Goal: Check status: Check status

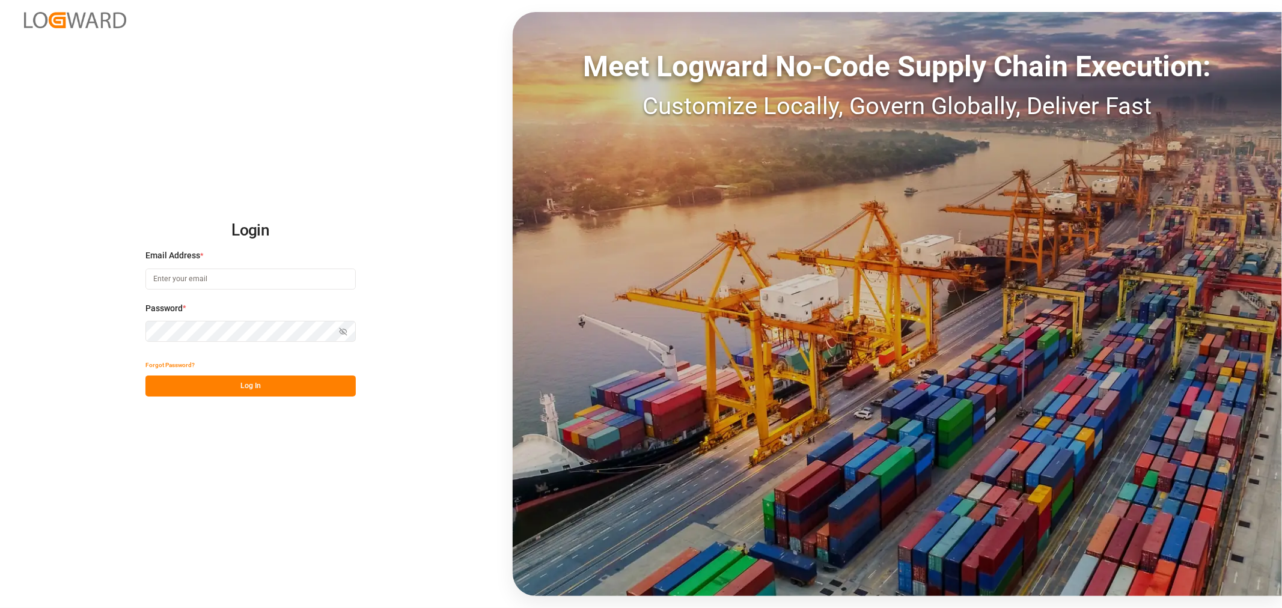
type input "[PERSON_NAME][EMAIL_ADDRESS][PERSON_NAME][DOMAIN_NAME]"
click at [227, 387] on button "Log In" at bounding box center [250, 386] width 210 height 21
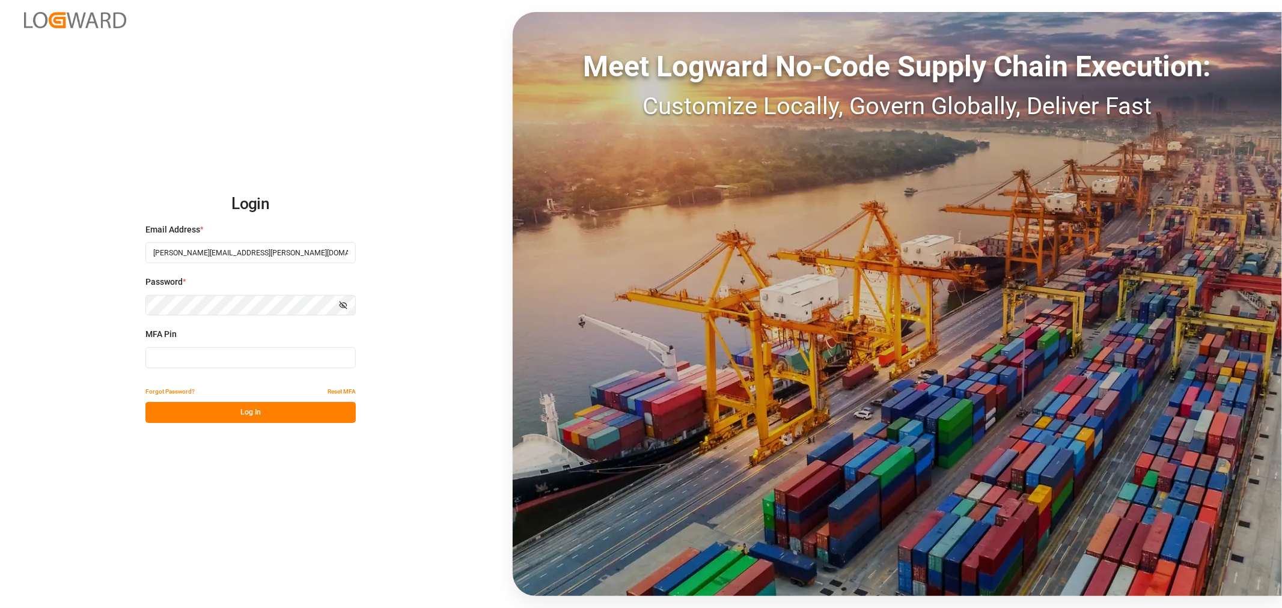
click at [227, 357] on input at bounding box center [250, 357] width 210 height 21
type input "409680"
click at [220, 413] on button "Log In" at bounding box center [250, 412] width 210 height 21
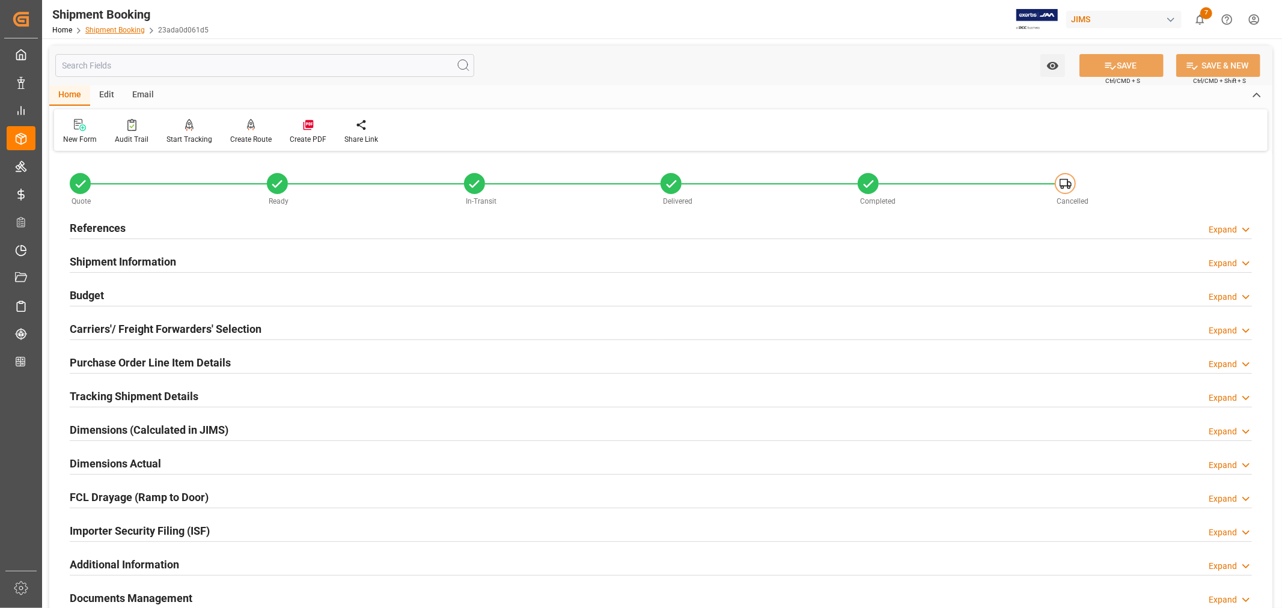
click at [123, 29] on link "Shipment Booking" at bounding box center [114, 30] width 59 height 8
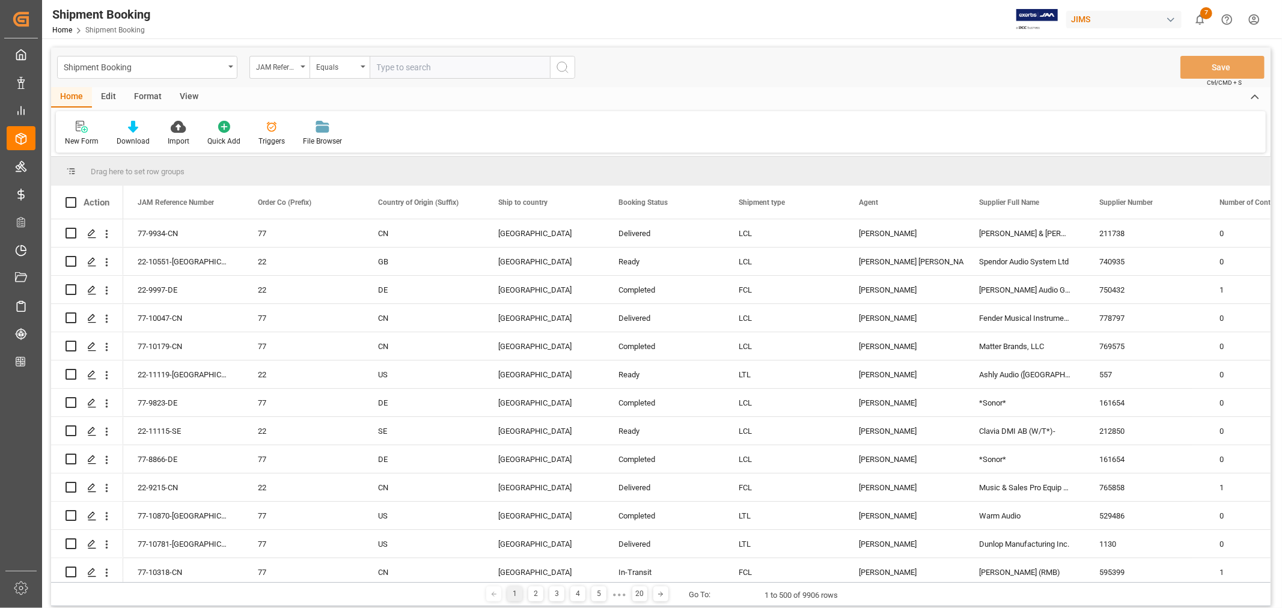
click at [379, 65] on input "text" at bounding box center [459, 67] width 180 height 23
paste input "77-10873-[GEOGRAPHIC_DATA]"
type input "77-10873-[GEOGRAPHIC_DATA]"
click at [561, 67] on icon "search button" at bounding box center [562, 67] width 14 height 14
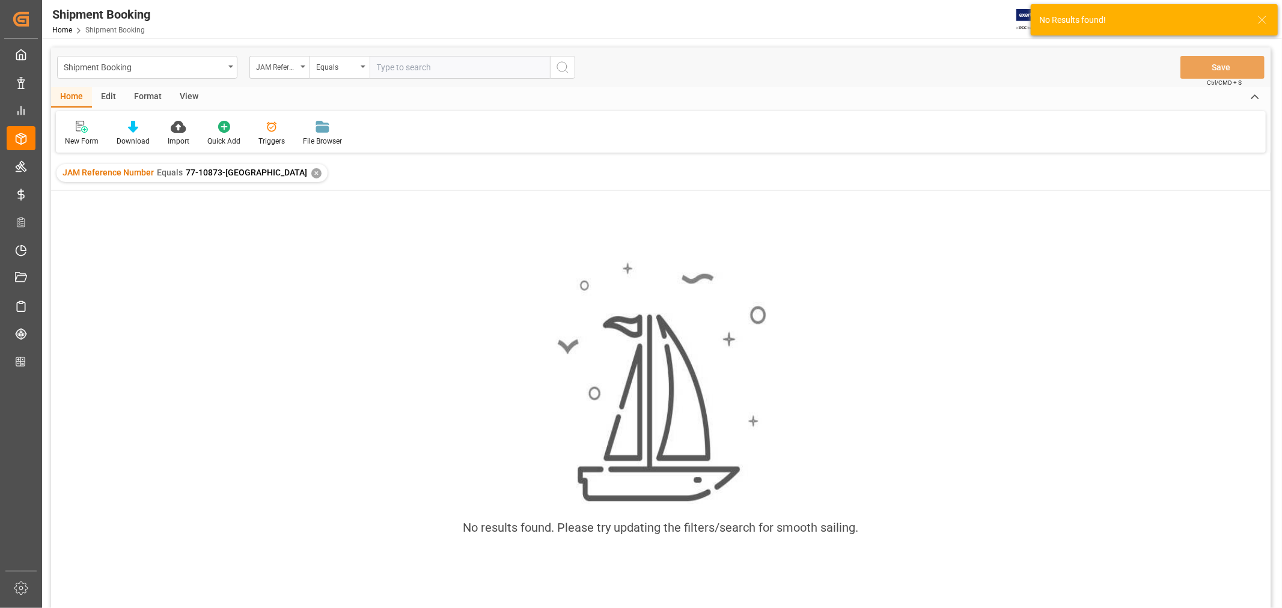
click at [311, 172] on div "✕" at bounding box center [316, 173] width 10 height 10
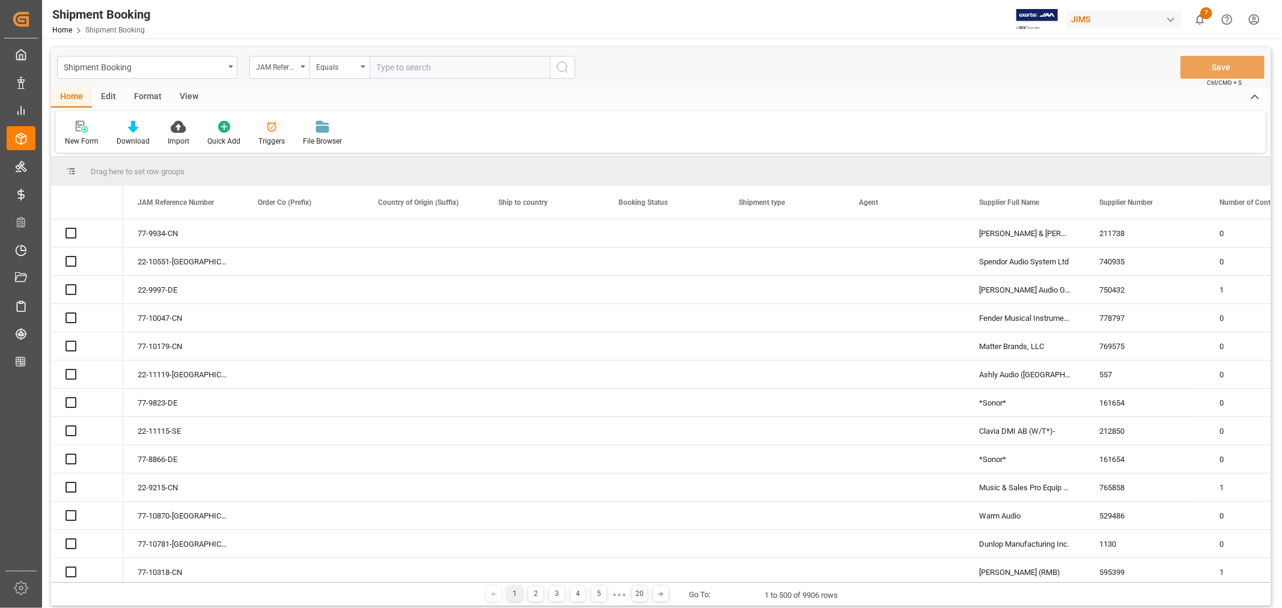
click at [380, 67] on input "text" at bounding box center [459, 67] width 180 height 23
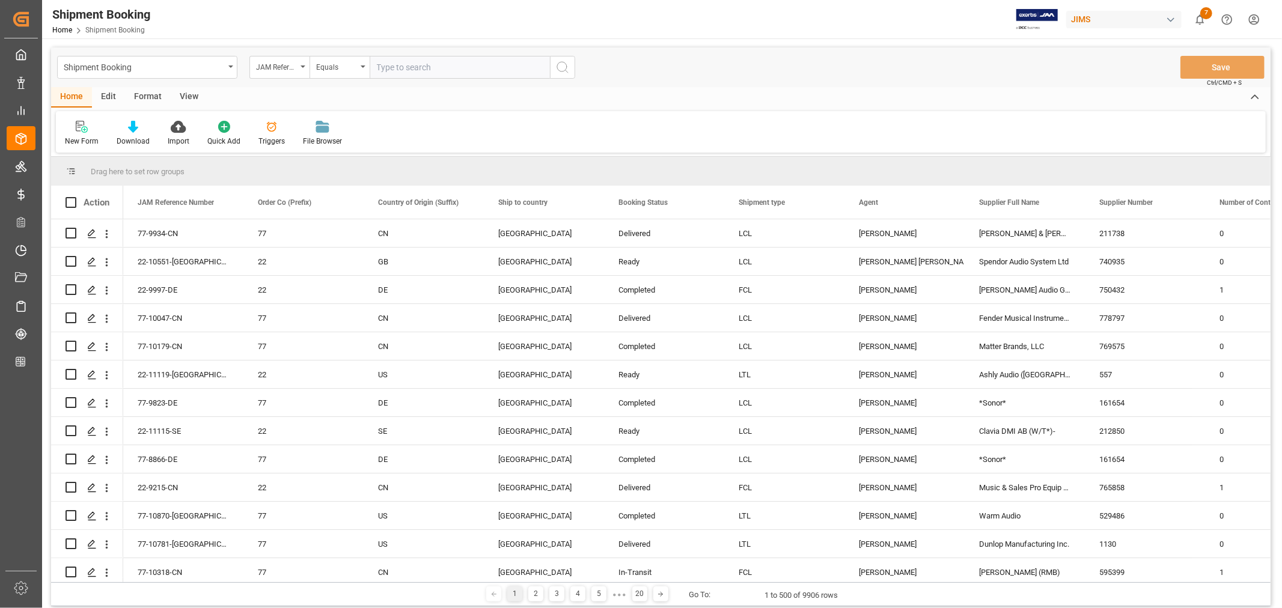
paste input "77-10873-[GEOGRAPHIC_DATA]"
click at [380, 67] on input "77-10873-[GEOGRAPHIC_DATA]" at bounding box center [459, 67] width 180 height 23
type input "77-10873-[GEOGRAPHIC_DATA]"
click at [562, 68] on icon "search button" at bounding box center [562, 67] width 14 height 14
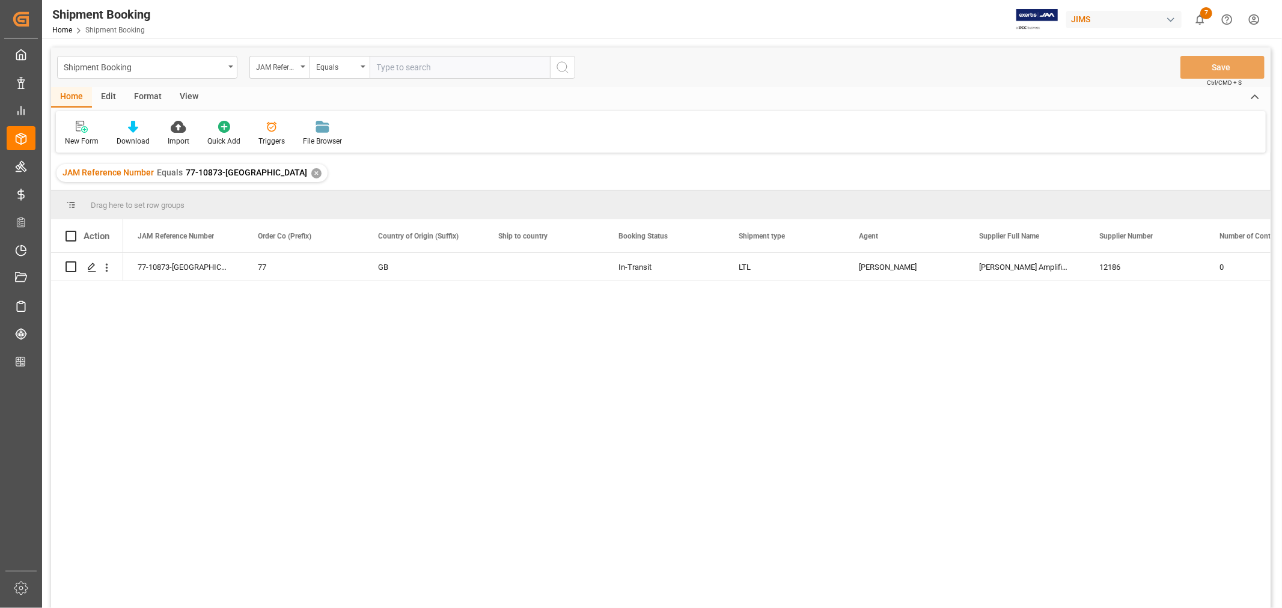
click at [311, 172] on div "✕" at bounding box center [316, 173] width 10 height 10
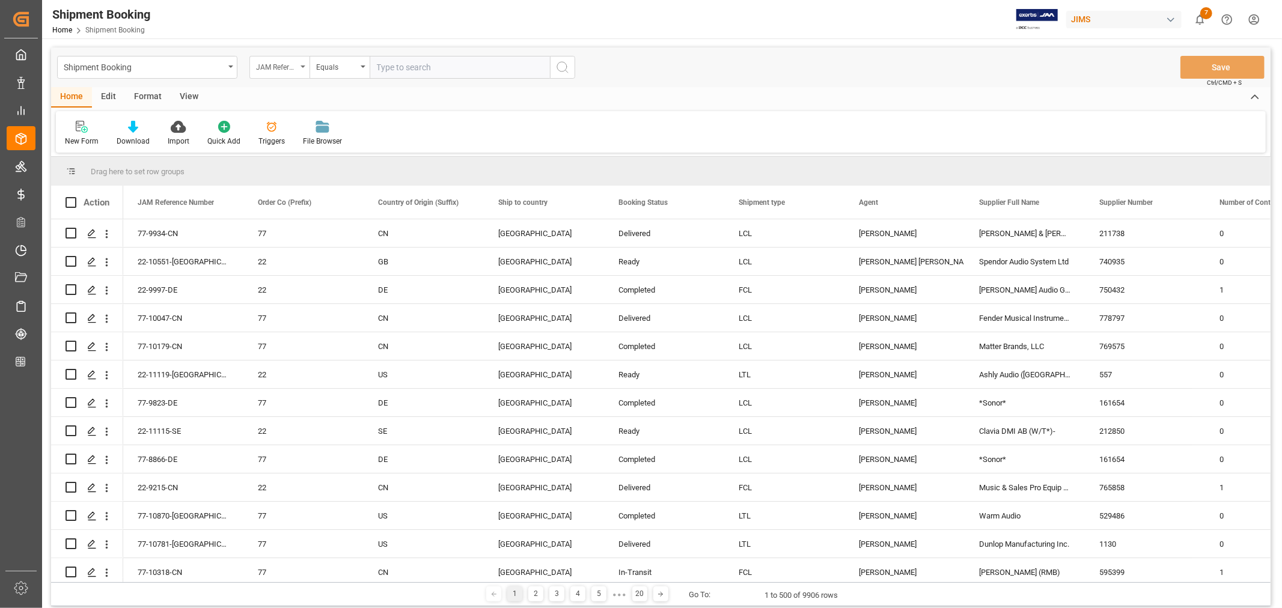
click at [304, 68] on div "JAM Reference Number" at bounding box center [279, 67] width 60 height 23
type input "book"
click at [284, 150] on div "Booking Number" at bounding box center [339, 147] width 179 height 25
click at [375, 64] on input "text" at bounding box center [459, 67] width 180 height 23
paste input "884194120933"
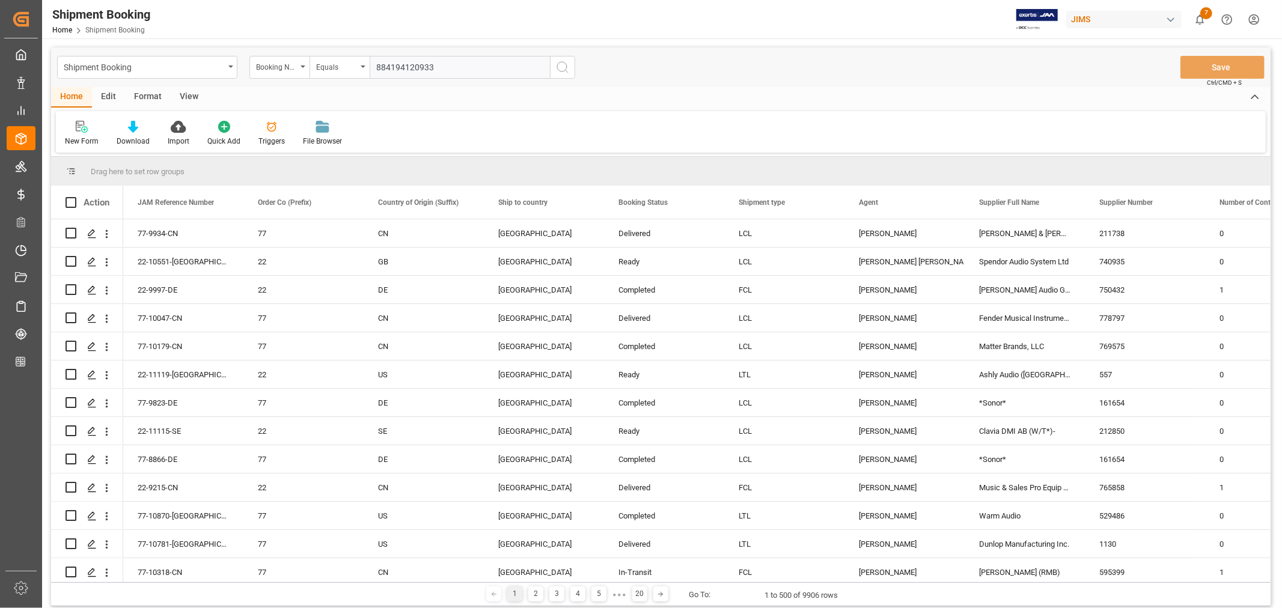
type input "884194120933"
click at [561, 64] on icon "search button" at bounding box center [562, 67] width 14 height 14
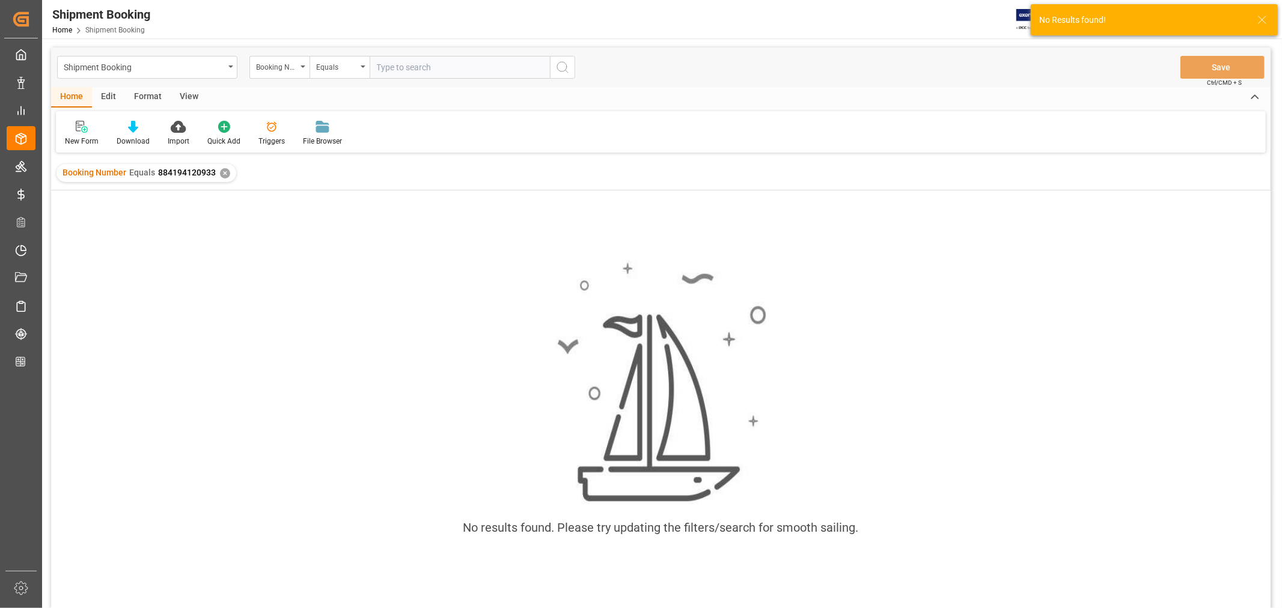
click at [225, 172] on div "✕" at bounding box center [225, 173] width 10 height 10
